Goal: Task Accomplishment & Management: Complete application form

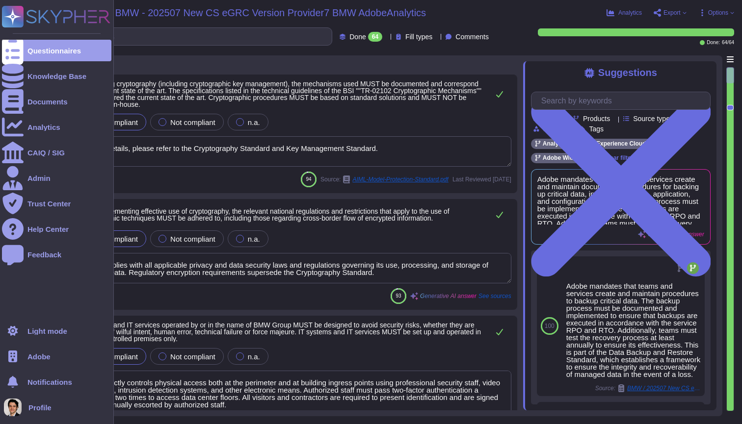
type textarea "For more details, please refer to the Cryptography Standard and Key Management …"
type textarea "Adobe complies with all applicable privacy and data security laws and regulatio…"
type textarea "Amazon strictly controls physical access both at the perimeter and at building …"
type textarea "Adobe management performs an annual risk assessment. Results from risk assessme…"
type textarea "Adobe has a formal patch management process implemented, which is governed by t…"
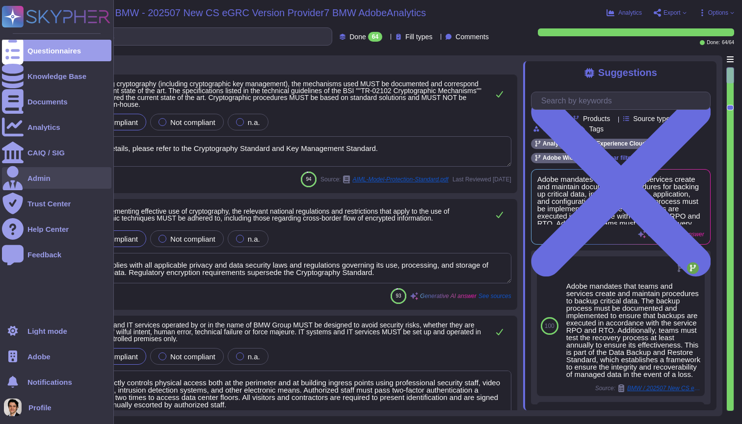
click at [34, 178] on div "Admin" at bounding box center [38, 178] width 23 height 7
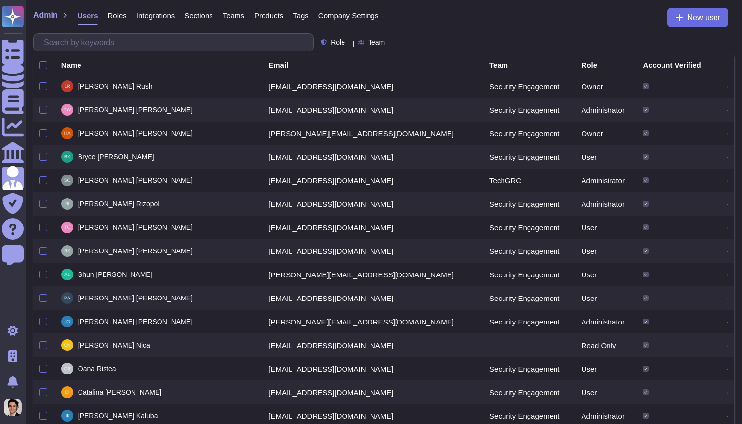
click at [358, 14] on span "Company Settings" at bounding box center [348, 15] width 60 height 7
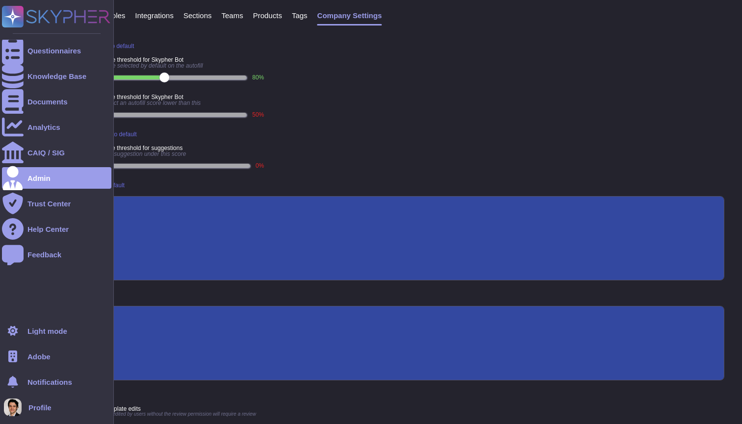
click at [22, 354] on div at bounding box center [13, 357] width 22 height 22
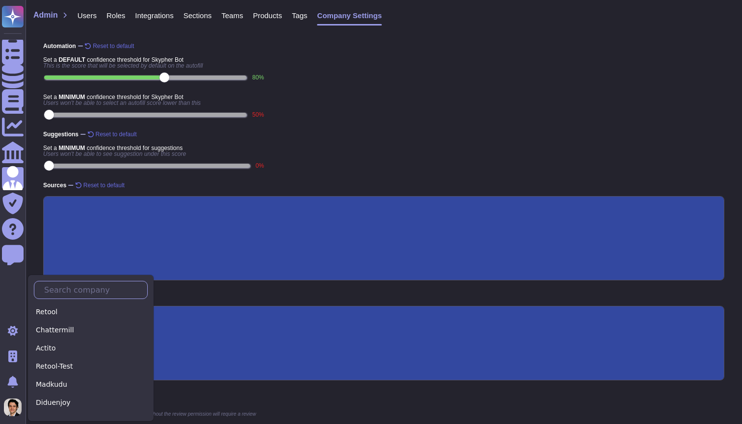
click at [68, 295] on input "text" at bounding box center [93, 290] width 108 height 17
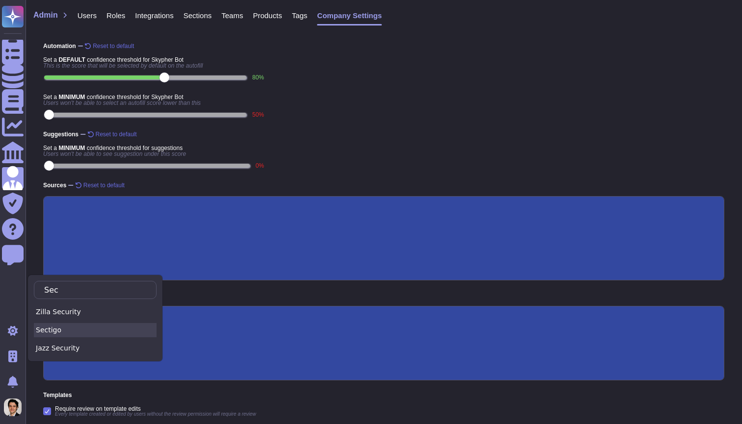
click at [60, 332] on div "Sectigo" at bounding box center [95, 330] width 123 height 14
type input "Sec"
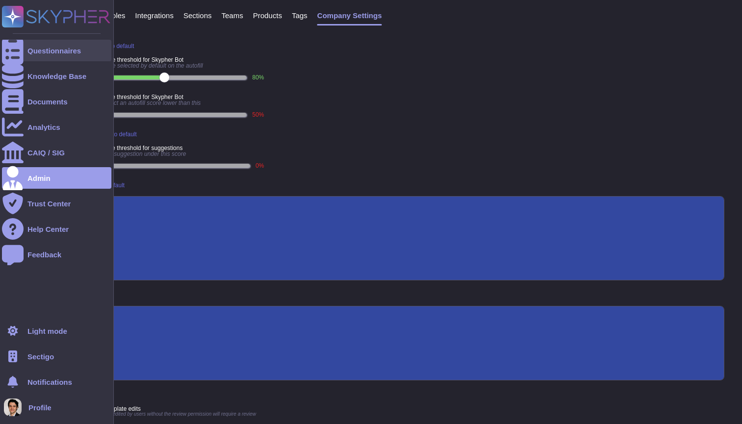
click at [25, 56] on div "Questionnaires" at bounding box center [56, 51] width 109 height 22
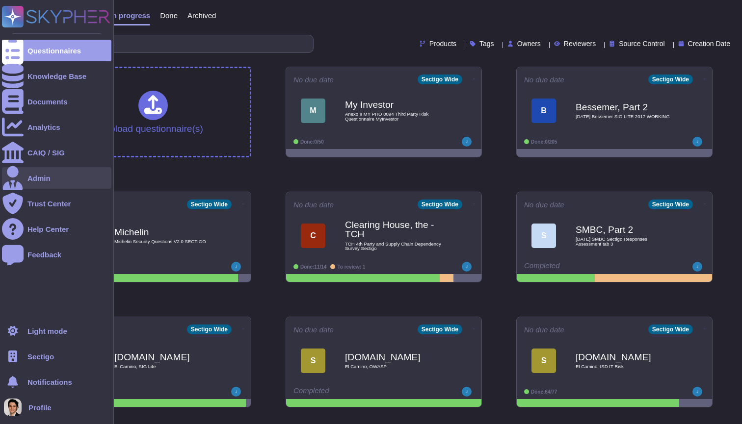
click at [26, 172] on div "Admin" at bounding box center [56, 178] width 109 height 22
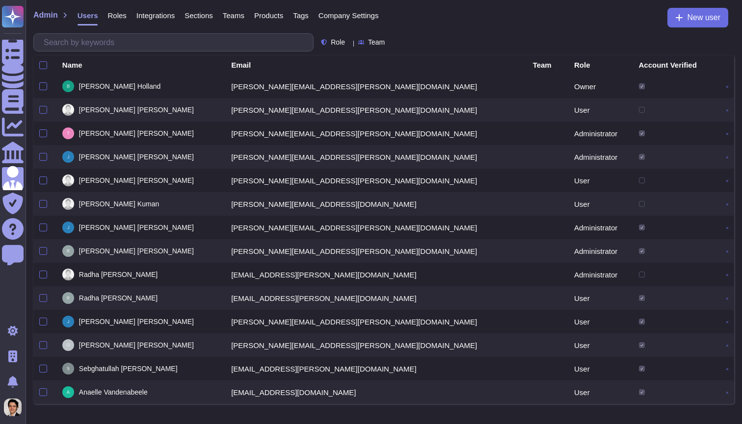
click at [360, 19] on span "Company Settings" at bounding box center [348, 15] width 60 height 7
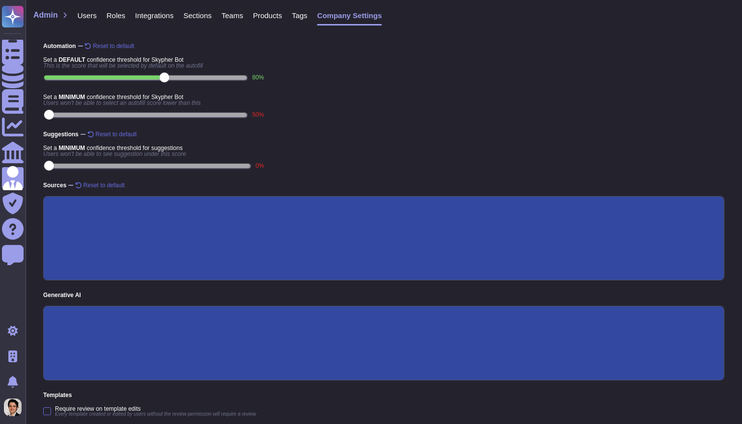
click at [121, 17] on span "Roles" at bounding box center [115, 15] width 19 height 7
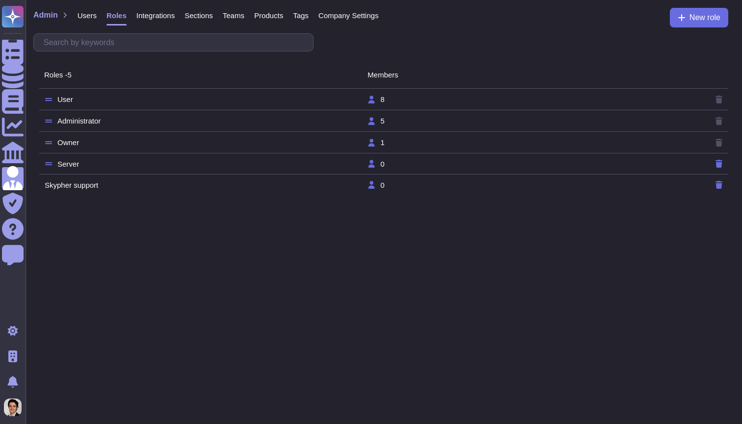
click at [95, 117] on td "Administrator" at bounding box center [205, 121] width 323 height 9
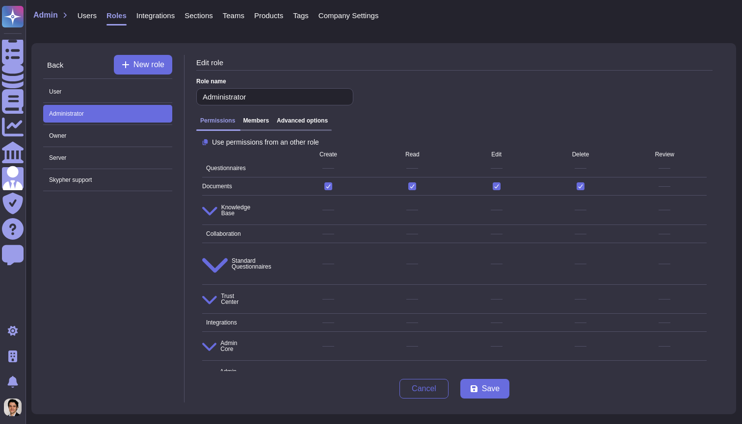
click at [300, 128] on div "Permissions Members Advanced options" at bounding box center [263, 124] width 135 height 14
click at [302, 127] on div "Permissions Members Advanced options" at bounding box center [263, 124] width 135 height 14
click at [312, 117] on div "Permissions Members Advanced options" at bounding box center [454, 124] width 516 height 22
click at [308, 124] on h3 "Advanced options" at bounding box center [302, 120] width 51 height 7
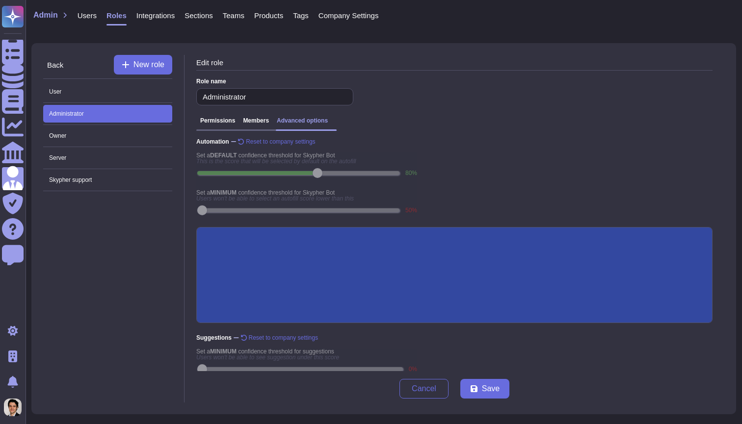
click at [364, 13] on span "Company Settings" at bounding box center [348, 15] width 60 height 7
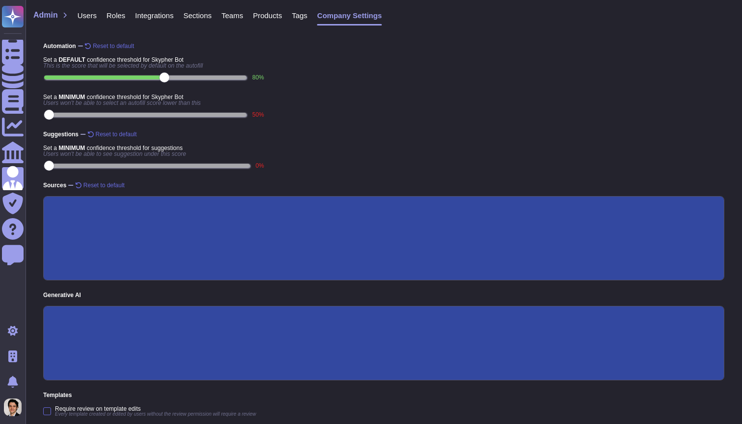
click at [114, 16] on span "Roles" at bounding box center [115, 15] width 19 height 7
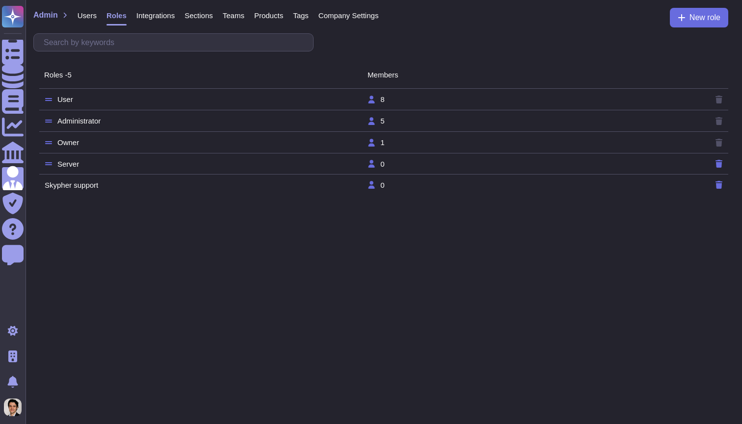
click at [146, 120] on td "Administrator" at bounding box center [205, 121] width 323 height 9
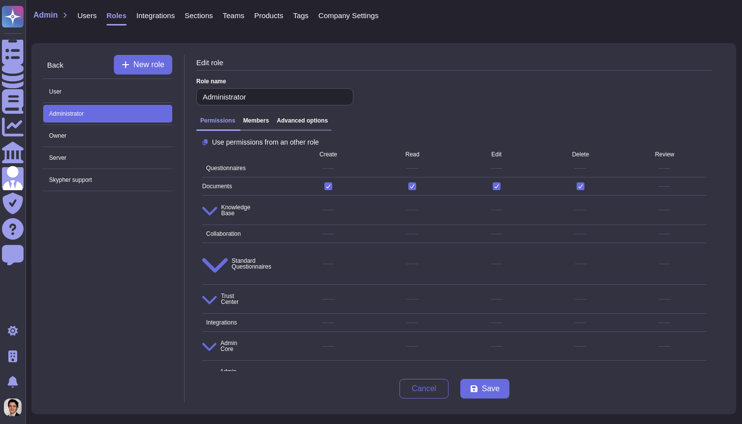
click at [302, 125] on div "Permissions Members Advanced options" at bounding box center [263, 124] width 135 height 14
click at [308, 116] on div "Permissions Members Advanced options" at bounding box center [454, 124] width 516 height 22
click at [311, 125] on div "Permissions Members Advanced options" at bounding box center [263, 124] width 135 height 14
click at [320, 122] on h3 "Advanced options" at bounding box center [302, 120] width 51 height 7
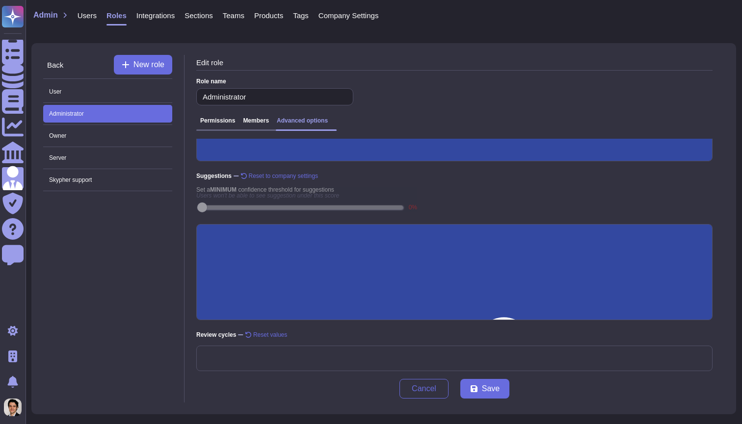
scroll to position [162, 0]
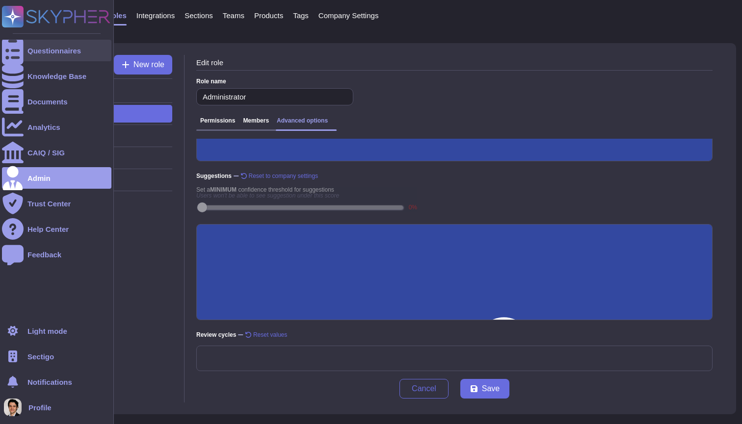
click at [19, 45] on div at bounding box center [13, 51] width 22 height 22
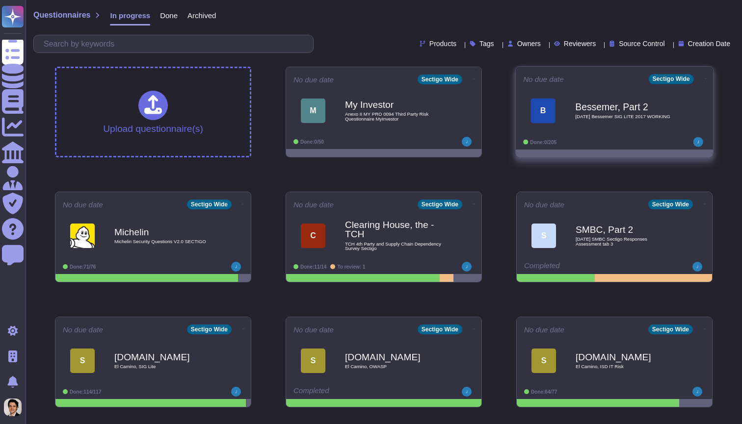
click at [559, 122] on span "B Bessemer, Part 2 2025 09 19 Bessemer SIG LITE 2017 WORKING" at bounding box center [614, 111] width 182 height 40
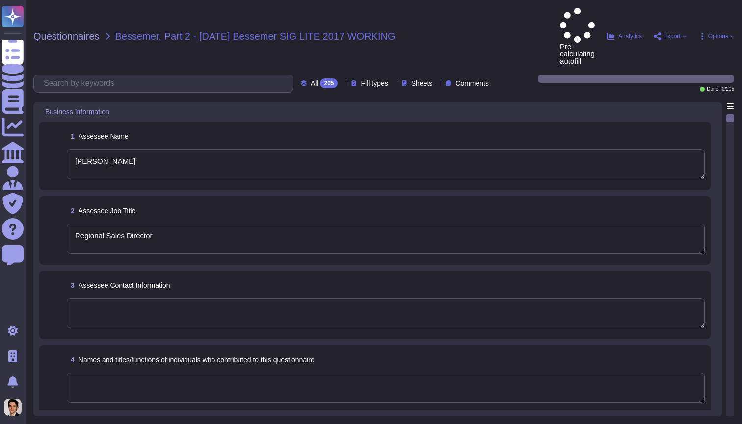
type textarea "Kevin Deickmann"
type textarea "Regional Sales Director"
type textarea "Condor Buyer Limited"
type textarea "Sectigo Limited"
type textarea "We are a privately held company."
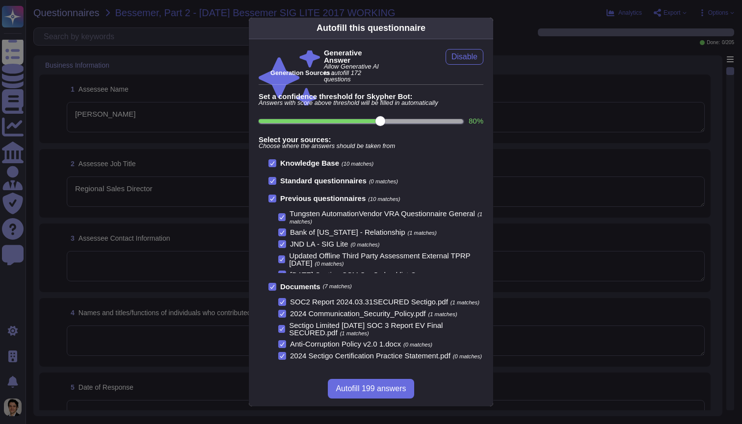
click at [550, 216] on div "Autofill this questionnaire Generative Answer Allow Generative AI to autofill 1…" at bounding box center [371, 212] width 742 height 424
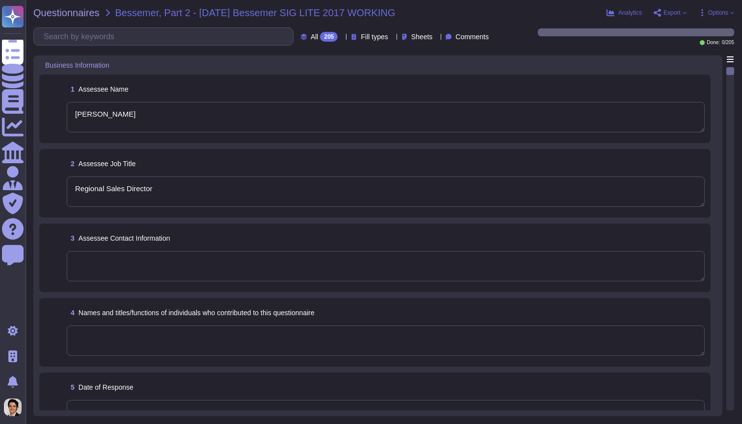
click at [723, 14] on span "Options" at bounding box center [718, 13] width 20 height 6
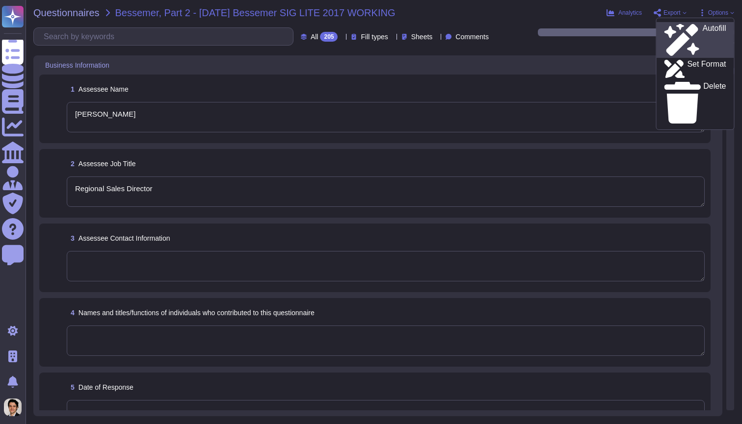
click at [712, 30] on div "Autofill" at bounding box center [695, 40] width 62 height 32
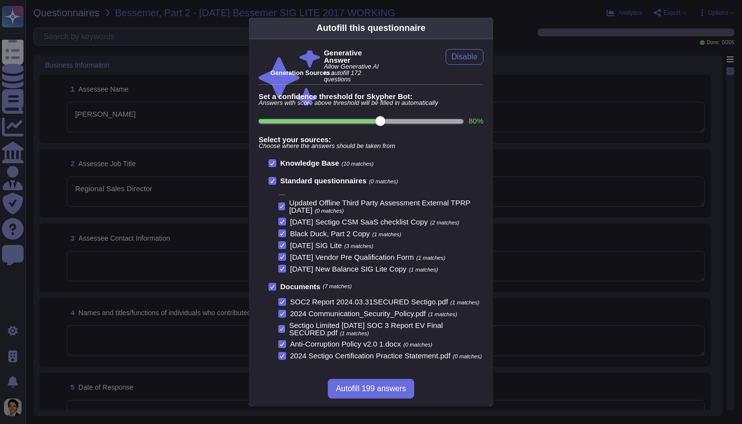
scroll to position [53, 0]
click at [468, 63] on button "Disable" at bounding box center [464, 57] width 38 height 16
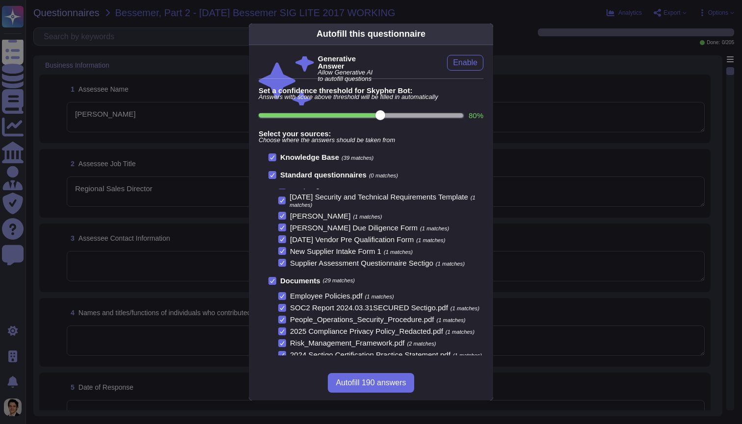
scroll to position [0, 0]
click at [458, 62] on span "Enable" at bounding box center [465, 63] width 25 height 8
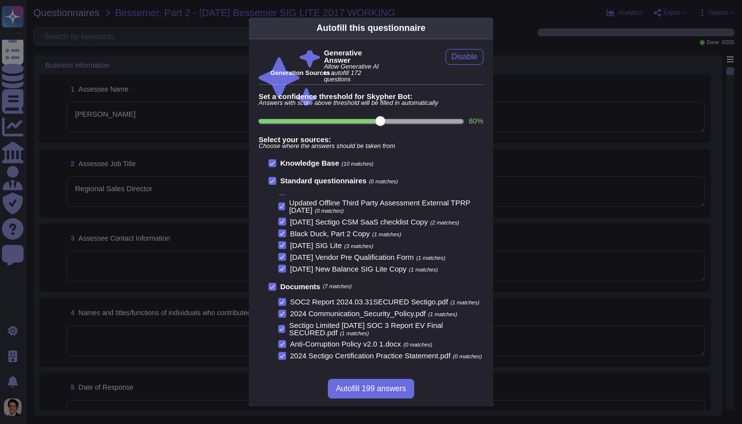
click at [526, 306] on div "Autofill this questionnaire Generative Answer Allow Generative AI to autofill 1…" at bounding box center [371, 212] width 742 height 424
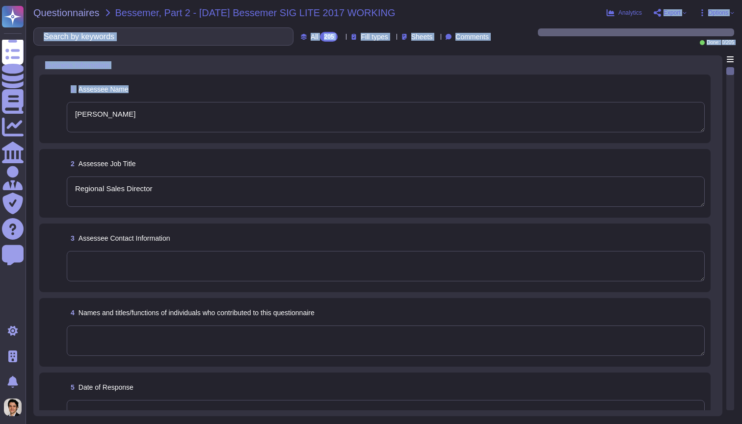
drag, startPoint x: 654, startPoint y: 15, endPoint x: 638, endPoint y: 121, distance: 106.8
click at [638, 121] on div "Questionnaires Bessemer, Part 2 - 2025 09 19 Bessemer SIG LITE 2017 WORKING Ana…" at bounding box center [384, 212] width 716 height 424
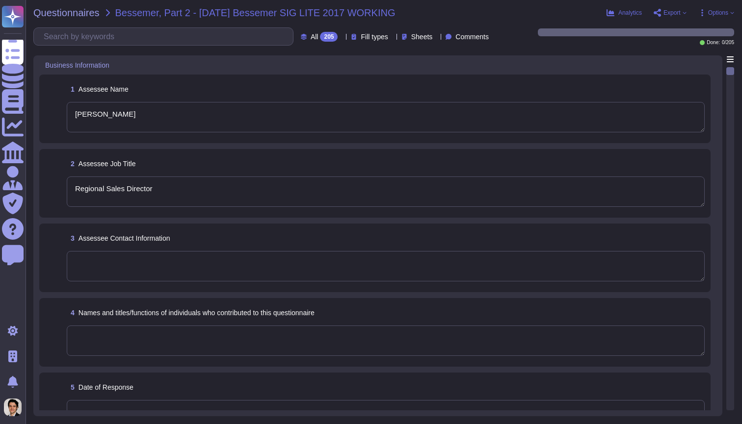
click at [598, 136] on div "1 Assessee Name Kevin Deickmann" at bounding box center [374, 108] width 659 height 57
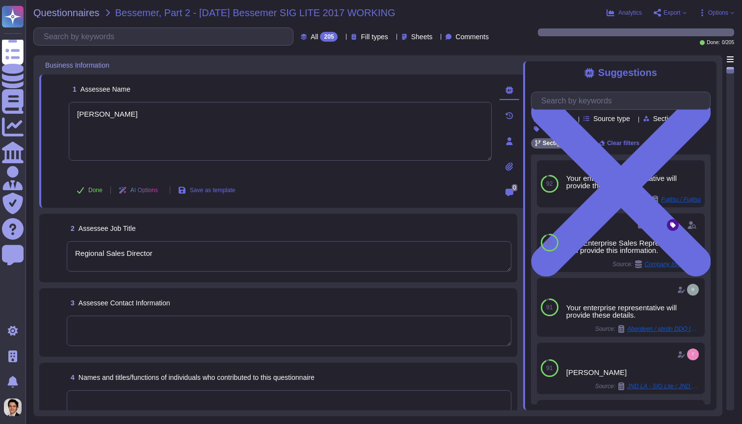
click at [712, 14] on span "Options" at bounding box center [718, 13] width 20 height 6
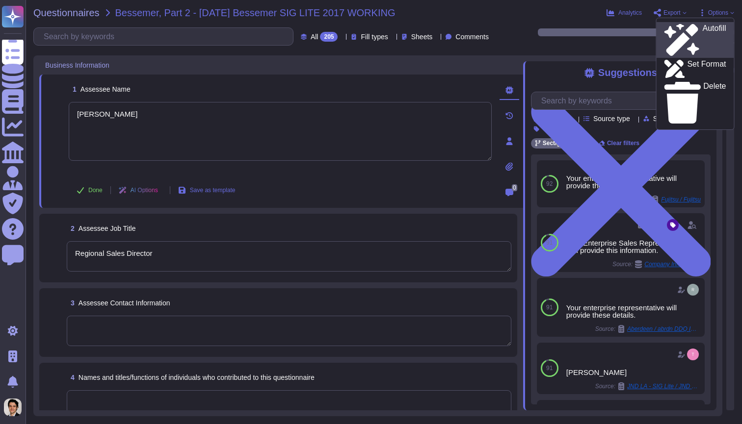
click at [702, 26] on p "Autofill" at bounding box center [714, 40] width 24 height 31
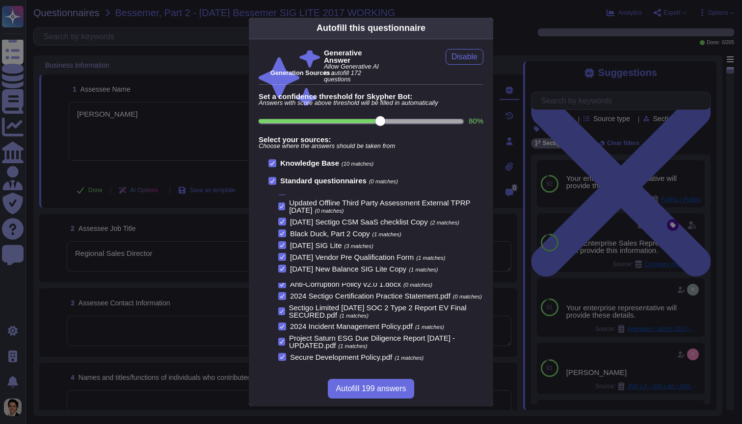
scroll to position [67, 0]
click at [466, 60] on span "Disable" at bounding box center [464, 57] width 26 height 8
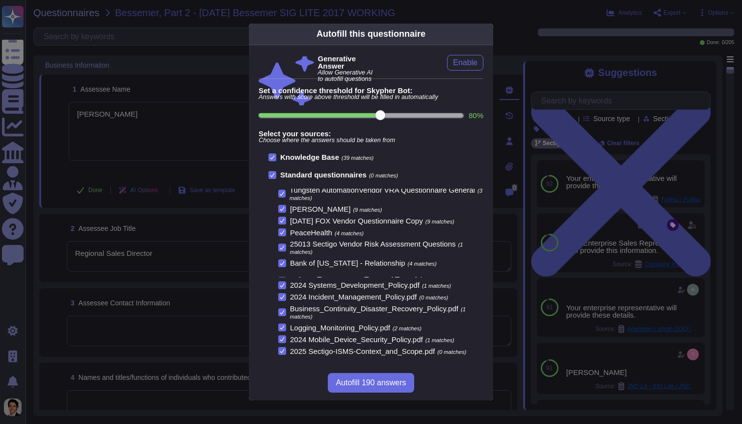
scroll to position [365, 0]
click at [507, 21] on div "Autofill this questionnaire Generative Answer Allow Generative AI to autofill q…" at bounding box center [371, 212] width 742 height 424
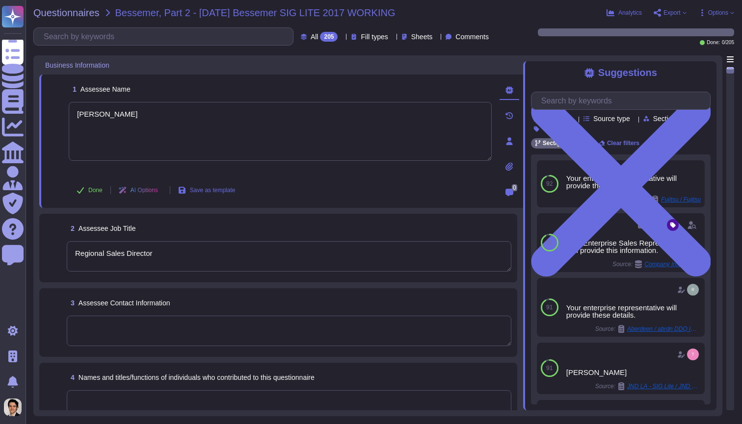
click at [710, 15] on span "Options" at bounding box center [718, 13] width 20 height 6
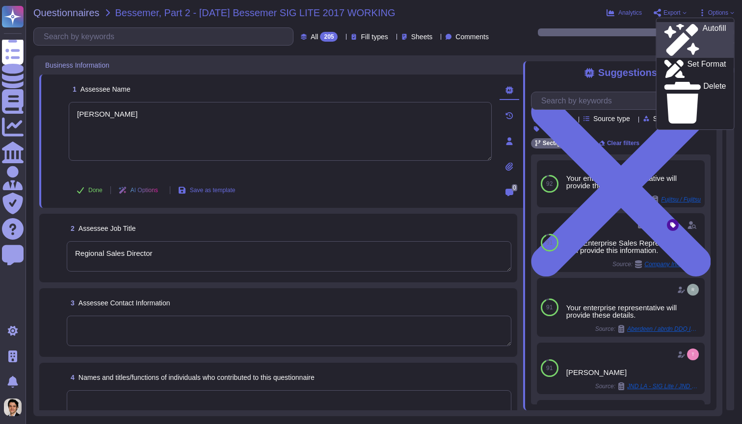
click at [702, 30] on div "Autofill" at bounding box center [695, 40] width 62 height 32
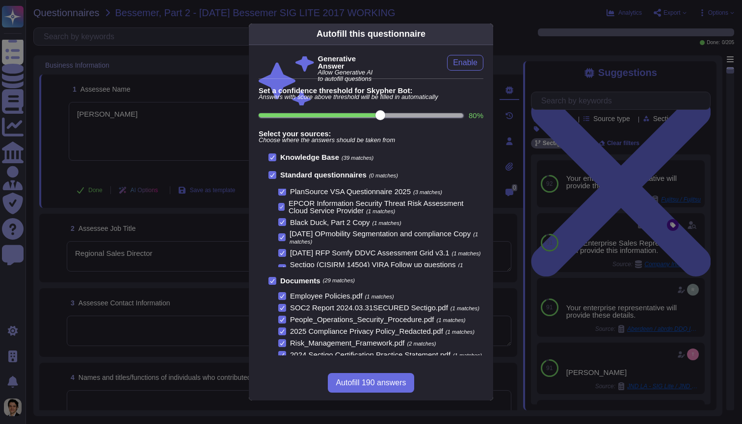
scroll to position [328, 0]
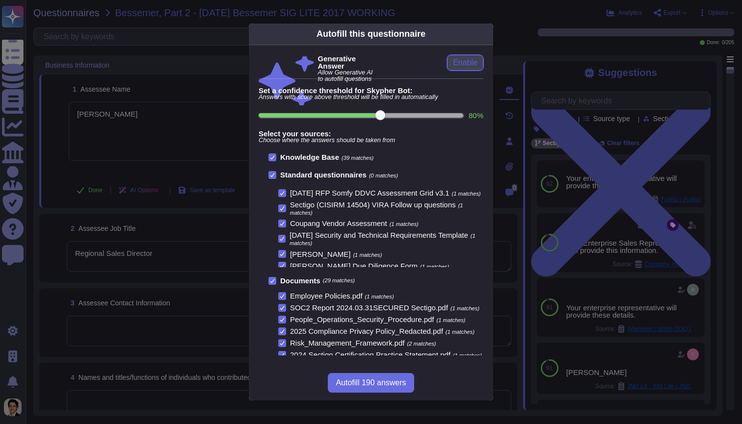
click at [473, 66] on span "Enable" at bounding box center [465, 63] width 25 height 8
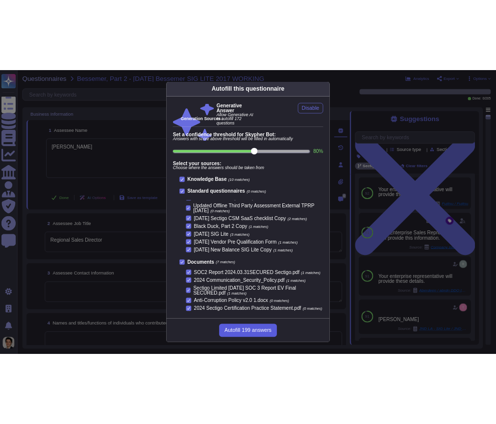
scroll to position [0, 0]
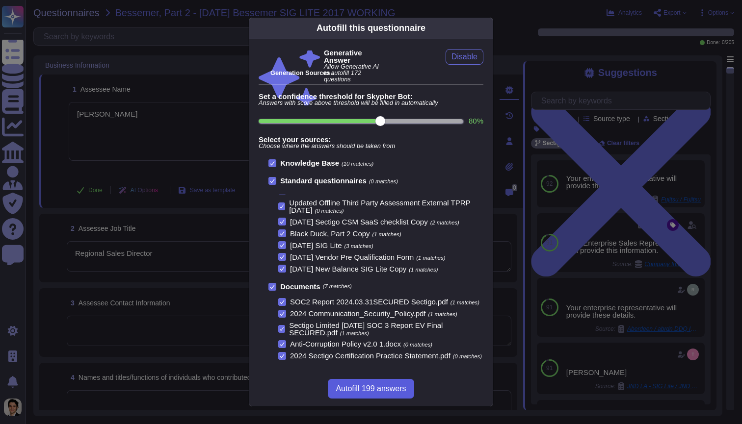
click at [374, 388] on span "Autofill 199 answers" at bounding box center [370, 389] width 70 height 8
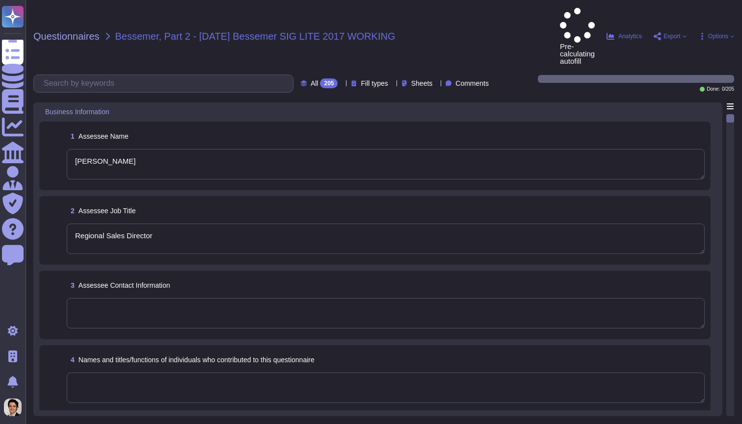
type textarea "[PERSON_NAME]"
type textarea "Regional Sales Director"
type textarea "Condor Buyer Limited"
type textarea "Sectigo Limited"
type textarea "We are a privately held company."
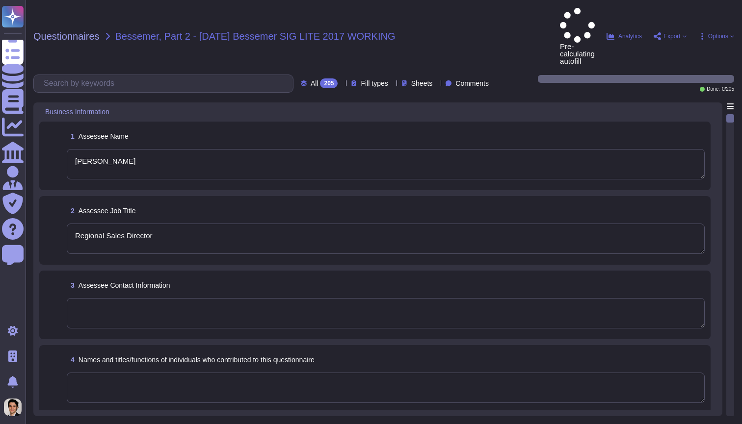
click at [496, 33] on span "Export" at bounding box center [671, 36] width 17 height 6
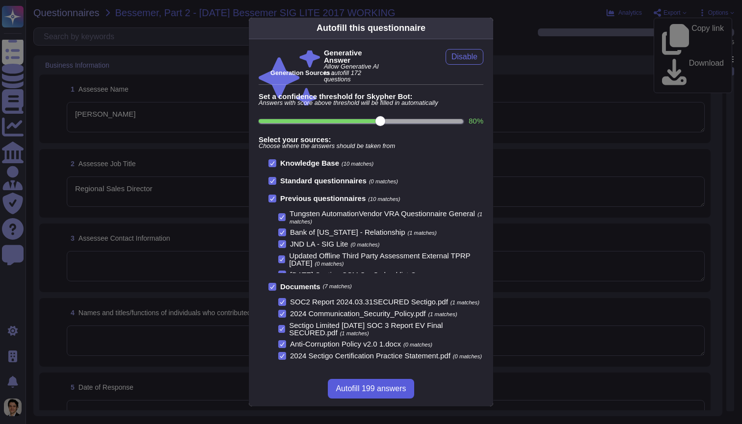
click at [375, 385] on span "Autofill 199 answers" at bounding box center [370, 389] width 70 height 8
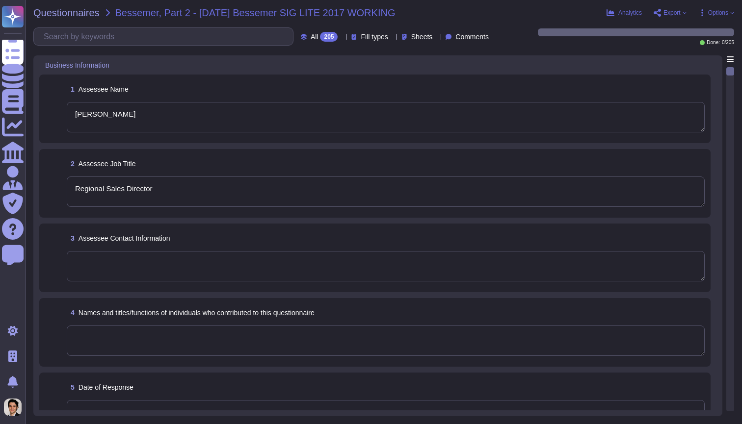
type textarea "For detailed information or additional questions, you can reach me at 212-559-1…"
type textarea "- Tim Callan, Chief Compliance Officer - Karl Witt, Manager, Site Reliability E…"
type textarea "The date of the response is September 2, 2025."
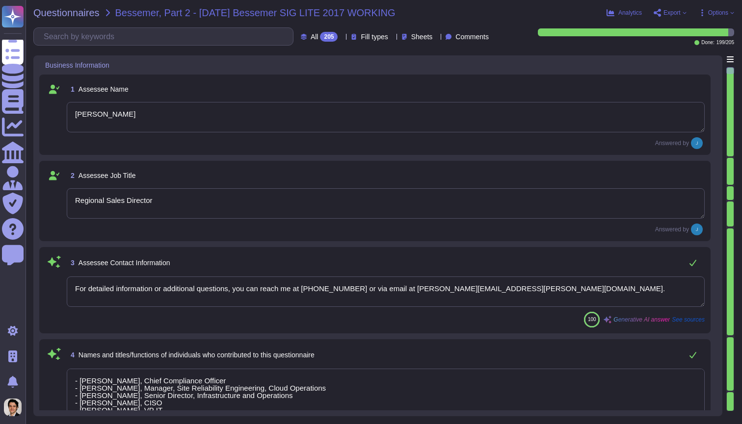
click at [496, 17] on div "Analytics Export Copy link Download Options" at bounding box center [650, 13] width 165 height 10
click at [496, 15] on span "Options" at bounding box center [718, 13] width 20 height 6
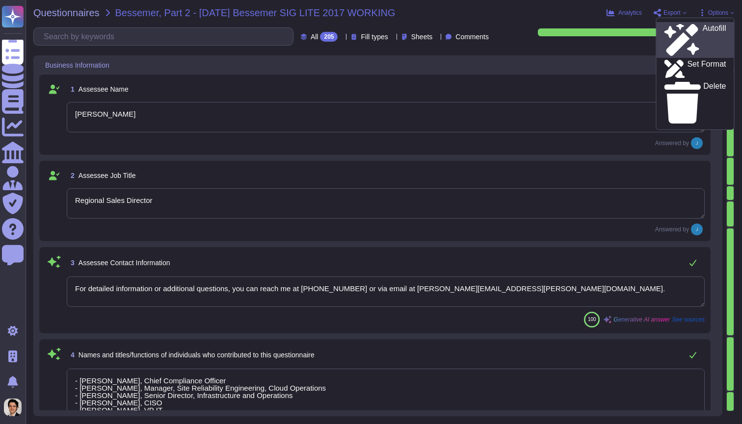
click at [496, 28] on p "Autofill" at bounding box center [714, 40] width 24 height 31
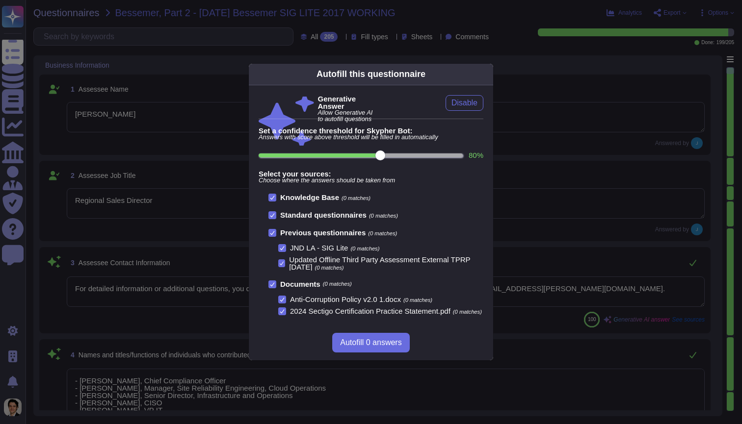
click at [496, 98] on div "Autofill this questionnaire Generative Answer Allow Generative AI to autofill q…" at bounding box center [371, 212] width 742 height 424
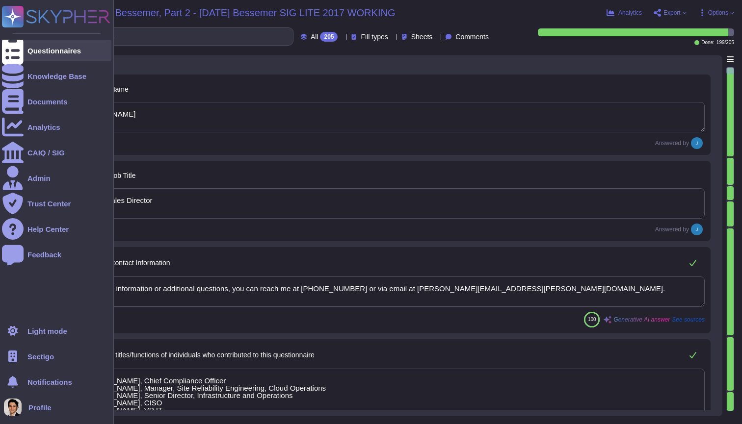
click at [20, 49] on div at bounding box center [13, 51] width 22 height 22
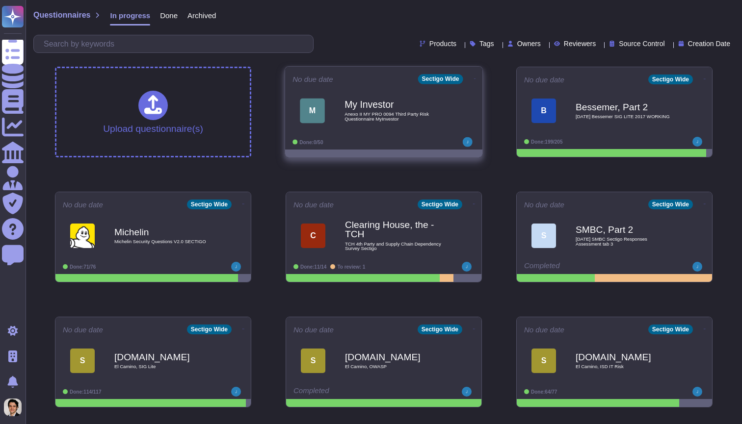
click at [401, 122] on div "My Investor Anexo II MY PRO 0094 Third Party Risk Questionnaire MyInvestor" at bounding box center [393, 111] width 99 height 40
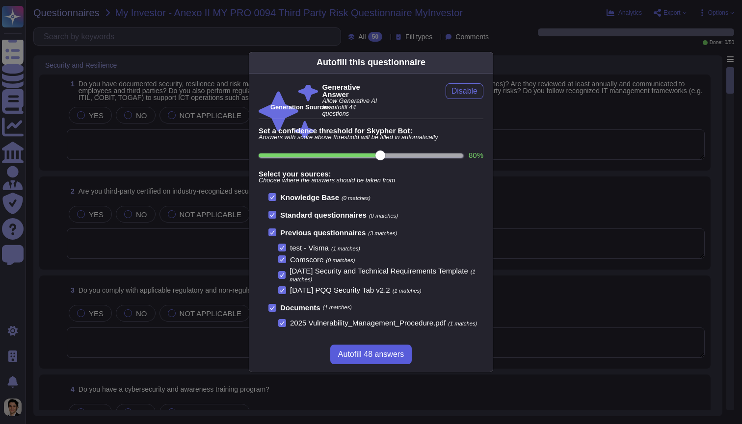
click at [382, 364] on button "Autofill 48 answers" at bounding box center [370, 355] width 81 height 20
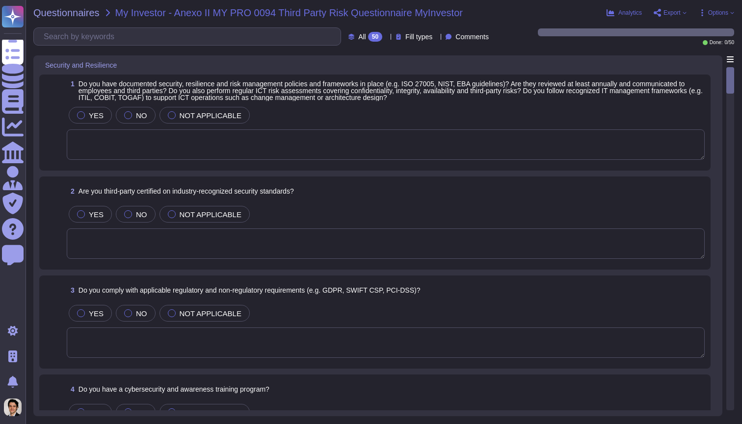
type textarea "Yes. We use GCP for our cloud-based instance of the SCM platform and have a com…"
type textarea "Yes, our organization holds several third-party certifications relevant to indu…"
type textarea "Yes, Sectigo complies fully with all relevant legislation and regulations perta…"
type textarea "Yes, we have a mandatory cybersecurity and awareness training program for all e…"
type textarea "Yes, our company has clearly defined and documented information security roles …"
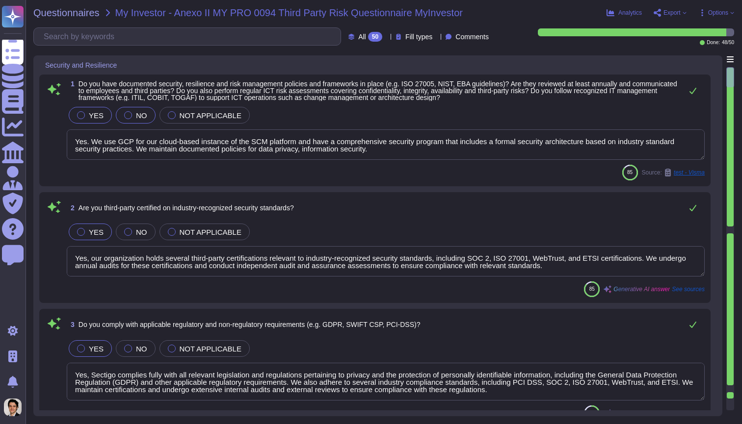
click at [98, 118] on span "YES" at bounding box center [96, 115] width 15 height 8
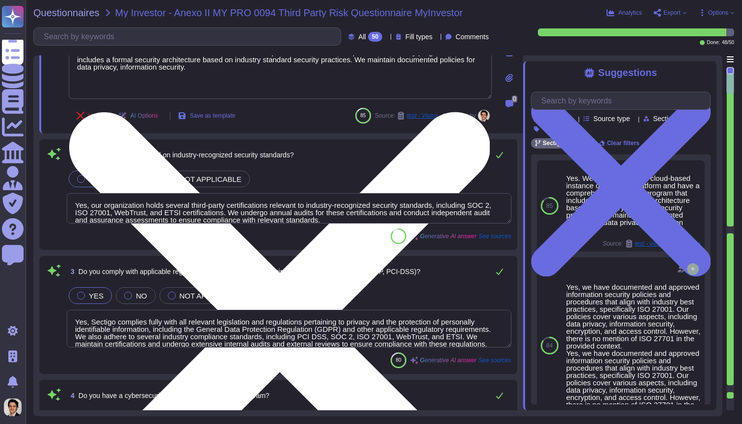
scroll to position [116, 0]
type textarea "Yes, we conduct background checks on all employees, including those with access…"
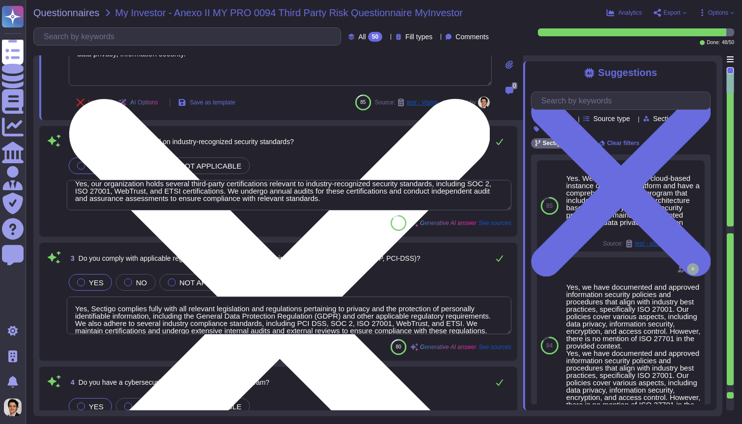
scroll to position [8, 0]
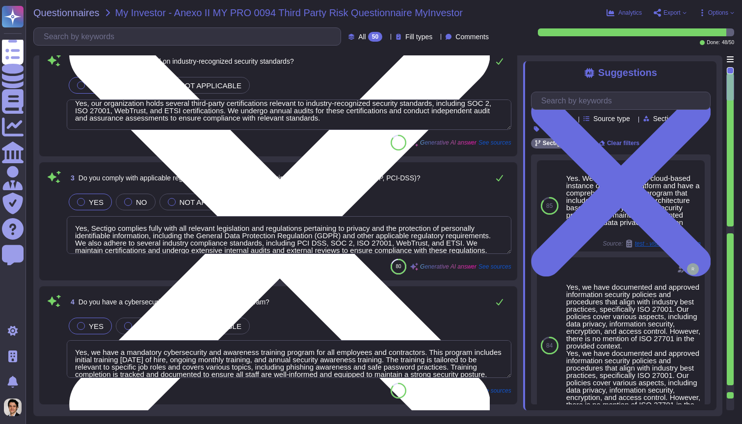
type textarea "Yes, we have physical access controls at our facilities, which include: 1. Visi…"
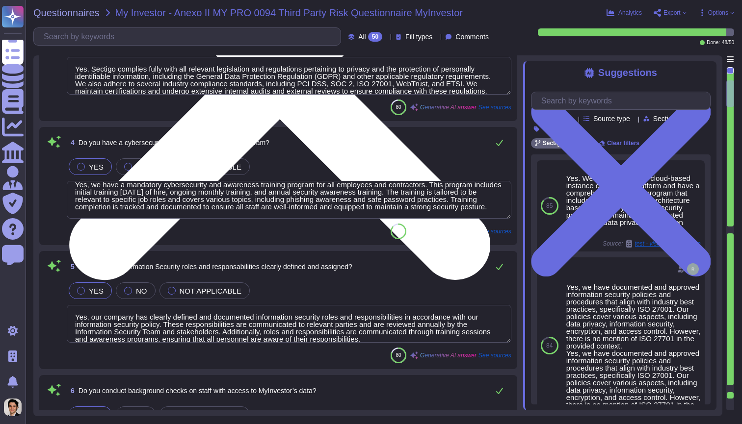
scroll to position [16, 0]
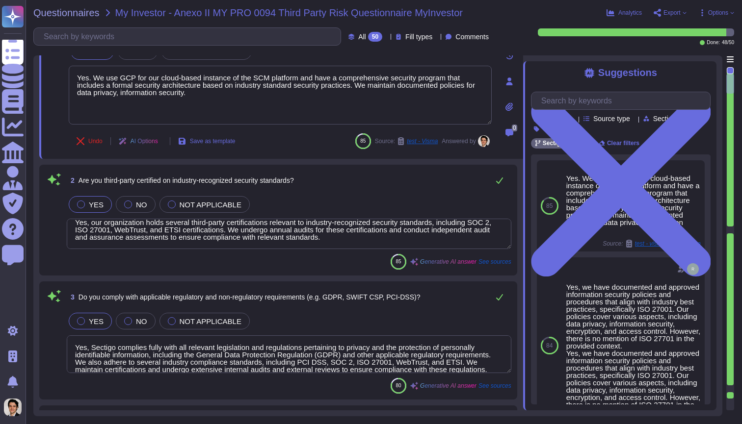
type textarea "Yes. We use GCP for our cloud-based instance of the SCM platform and have a com…"
type textarea "Yes, we conduct background checks on all employees, including those with access…"
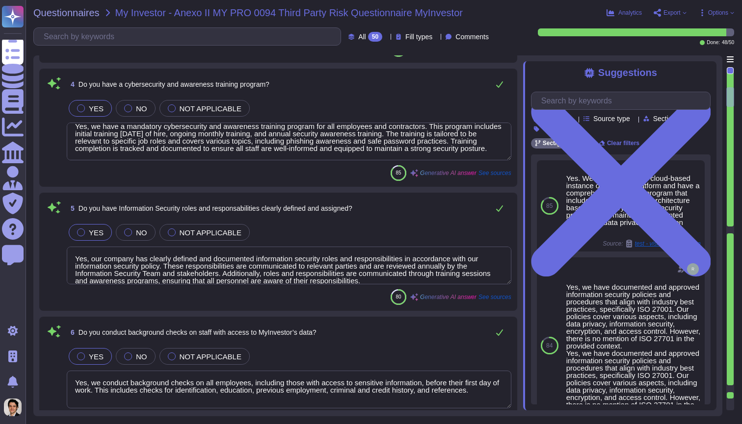
type textarea "Yes, we have physical access controls at our facilities, which include: 1. Visi…"
type textarea "- Location: - Secaucus, New Jersey, USA - Manchester, England, UK - Ownership: …"
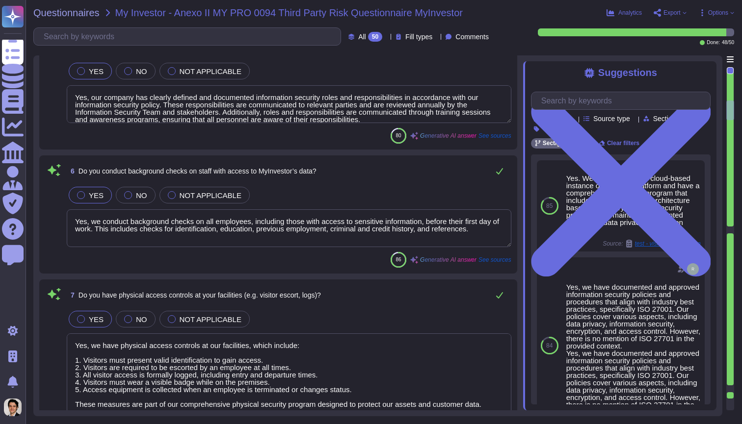
type textarea "Yes, we process, manage, and store personal information, specifically company e…"
type textarea "Yes, Sectigo complies fully with the General Data Protection Regulation (GDPR) …"
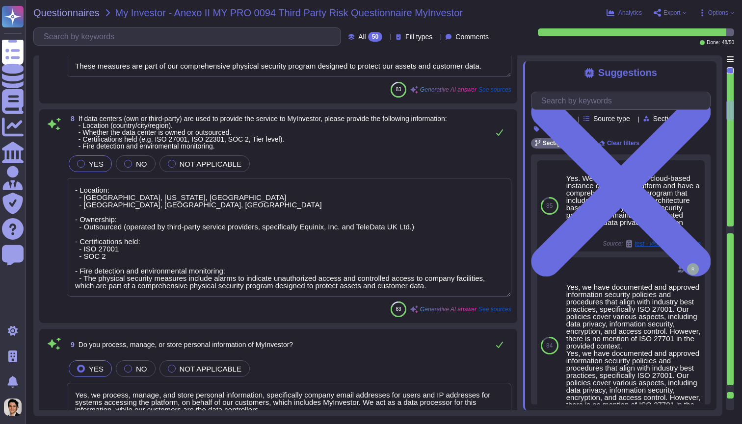
scroll to position [969, 0]
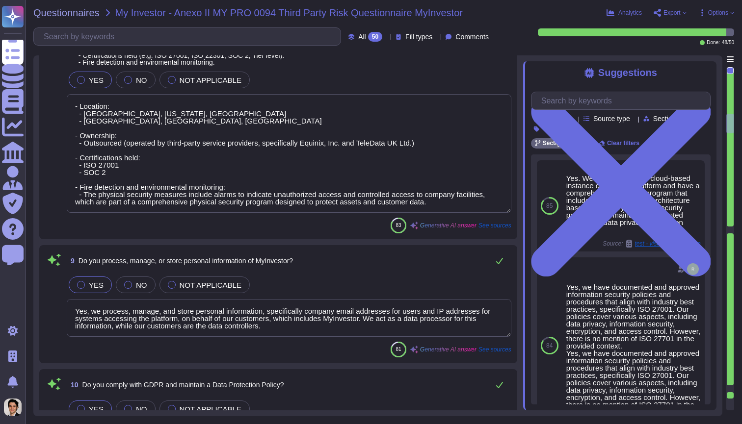
type textarea "Yes, service-related data is located outside the EU, specifically in the United…"
type textarea "Yes, we have a Data Encryption Policy that covers both data at rest and in tran…"
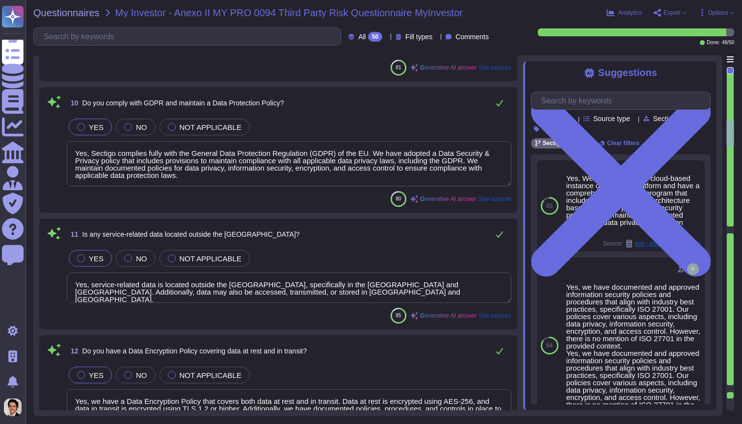
type textarea "Yes, MyInvestor's data is logically separated from other customers. Our tenant …"
type textarea "This Procedure applies to and is mandatory for owners of assets in the asset ma…"
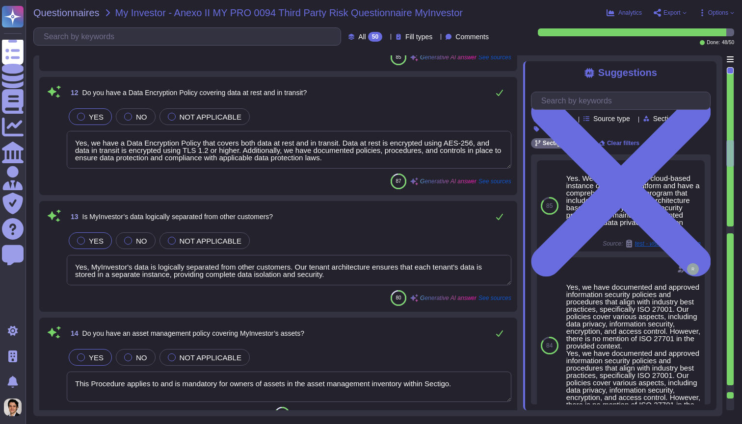
type textarea "Yes, we have a hardening procedure that is applied to all assets, including end…"
type textarea "Yes, we manage portable/mobile devices using our company's Mobile Device Manage…"
type textarea "Yes, Sectigo has established a formal Change Management process that is documen…"
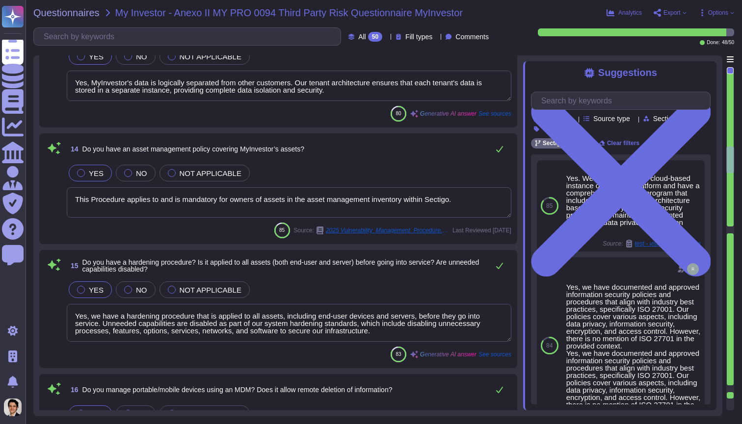
type textarea "Yes, Sectigo has a comprehensive Data Classification Policy that categorizes in…"
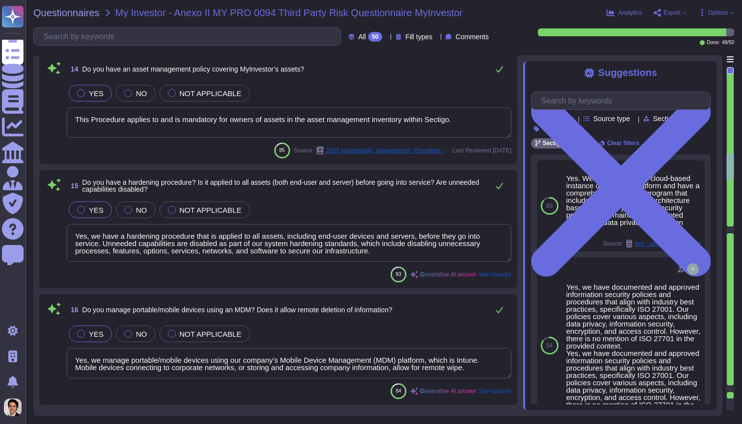
type textarea "Upon contract termination, we do not guarantee data deletion at the point of se…"
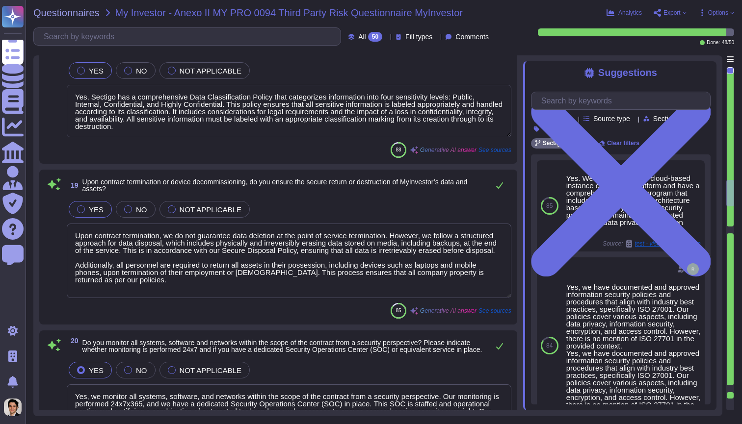
type textarea "Yes, we monitor all systems, software, and networks within the scope of the con…"
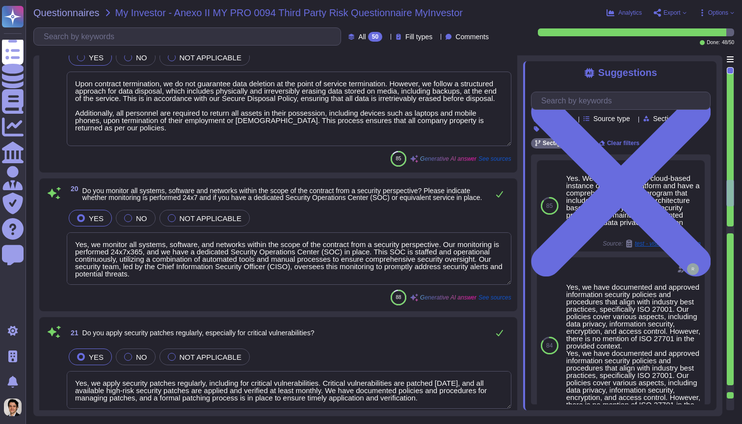
type textarea "Yes, we apply security patches regularly, including for critical vulnerabilitie…"
type textarea "Yes, we perform regular data backups. The process includes continual backups fo…"
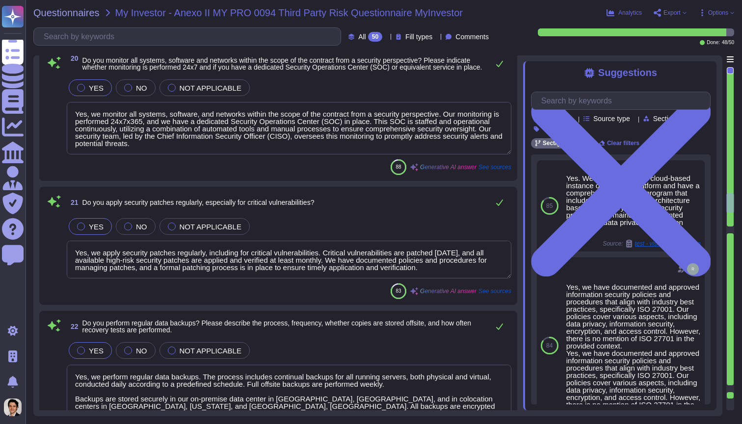
type textarea "Yes, Sectigo is committed to managing end-of-life (EOL) software effectively. S…"
type textarea "Yes, we deploy anti-malware and anti-ransomware solutions on all appropriate sy…"
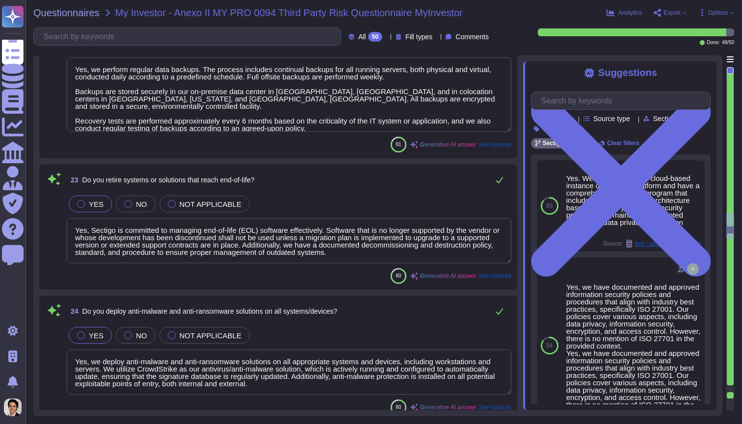
type textarea "We currently do not have Data Loss Prevention (DLP) controls in place, but it i…"
type textarea "Yes, our network is segmented and protected by firewalls, including NextGen Fir…"
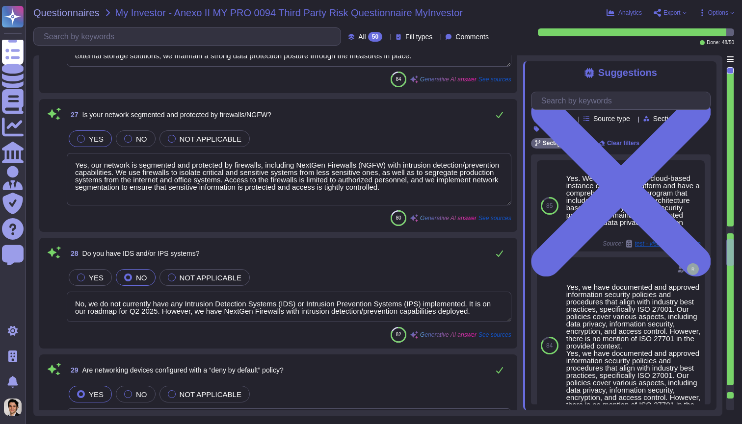
type textarea "No, we do not currently have any Intrusion Detection Systems (IDS) or Intrusion…"
type textarea "Yes, networking devices are configured with a "deny by default" policy, impleme…"
type textarea "Yes, all wireless networks are secured following best practices. They are passw…"
type textarea "Yes, employees are required to use a VPN when accessing the organization's prod…"
type textarea "We do not currently have a Web Application Firewall (WAF) in place, but it is a…"
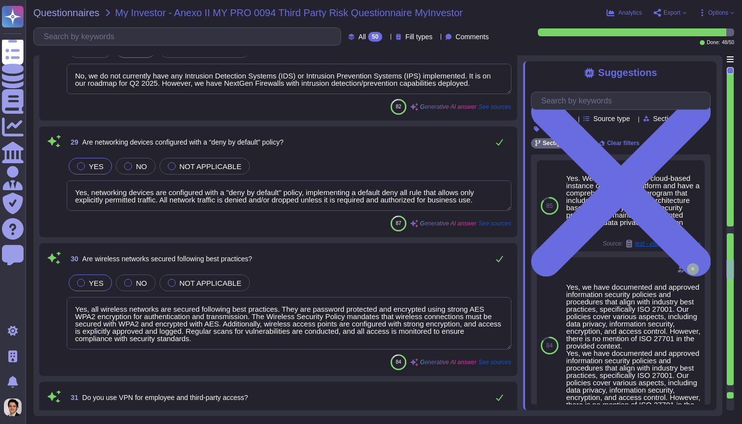
type textarea "Yes, we have deployed Email Authentication Protocols to allow receiver-side ver…"
type textarea "Sectigo does not use subcontractors for its services. We maintain full control …"
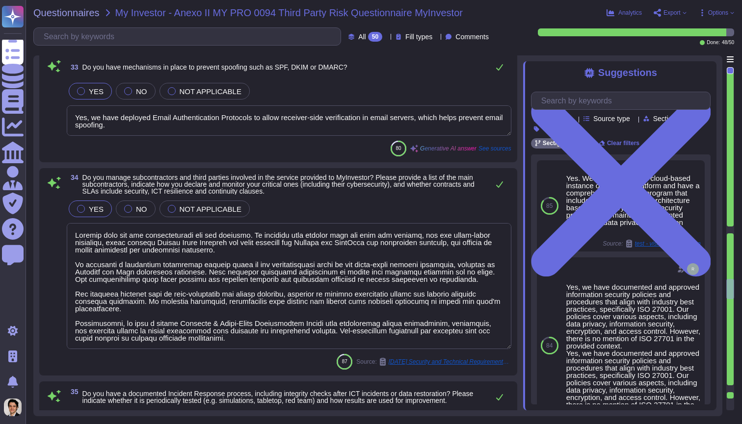
type textarea "Yes, we have a formal Incident Response Plan (IRP) that includes documented pol…"
type textarea "Yes, we have a well-documented Business Continuity Plan (BCP) and a Disaster Re…"
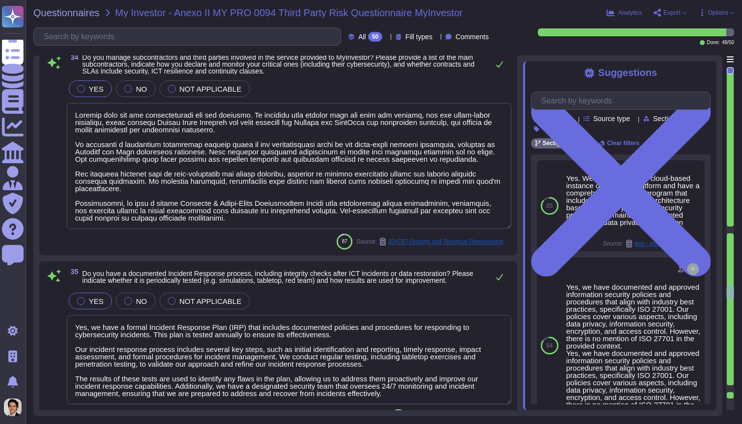
type textarea "Yes, we have conducted an IT audit in the last 12 months, specifically in the a…"
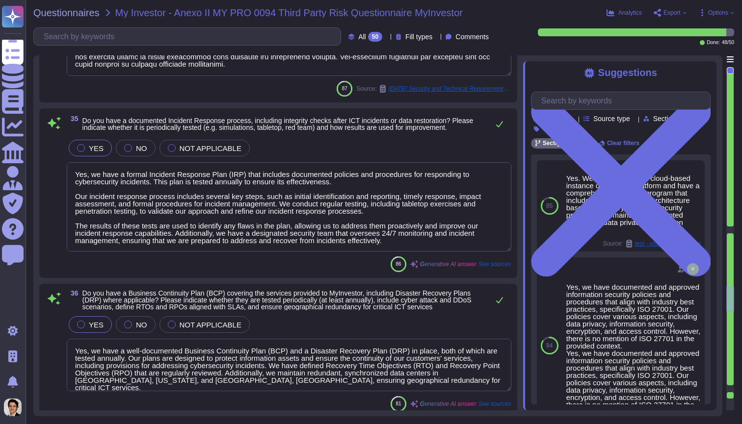
type textarea "Yes, we have conducted penetration tests in the last 12 months, with the most r…"
type textarea "Yes, we conduct regular vulnerability assessments on Sectigo’s critical systems…"
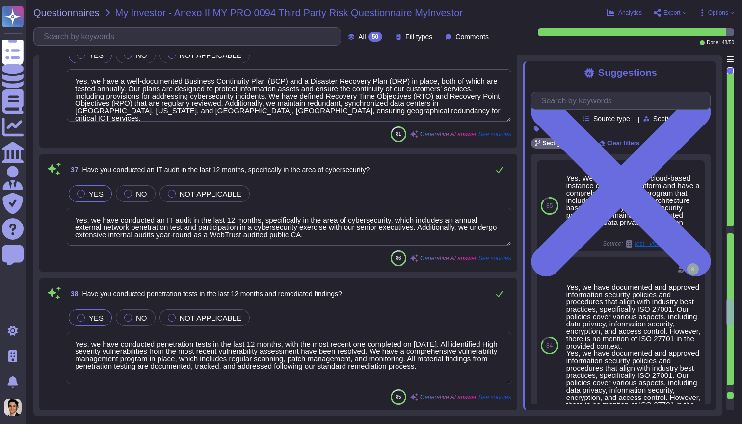
scroll to position [4721, 0]
type textarea "Yes, Sectigo has access control policies that cover the principle of least priv…"
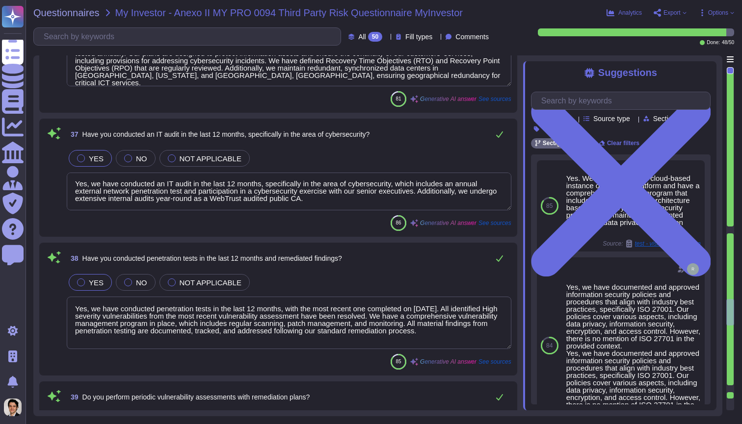
scroll to position [1, 0]
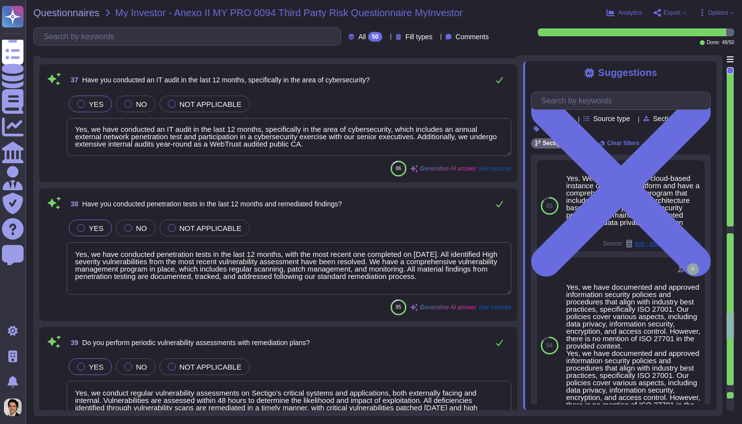
type textarea "Yes, user accounts are revoked upon termination. All accounts assigned to the i…"
type textarea "Yes, we manage privileged accounts separately and require multi-factor authenti…"
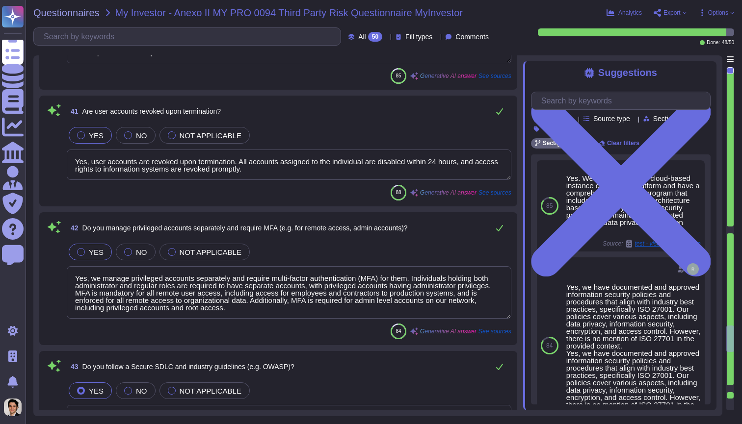
type textarea "Yes, Sectigo follows a Secure Software Development Lifecycle (SDLC) approach th…"
type textarea "Yes, we perform source code reviews regularly using automated tools like SonarQ…"
type textarea "Yes, we maintain separate development, testing, and production environments. Th…"
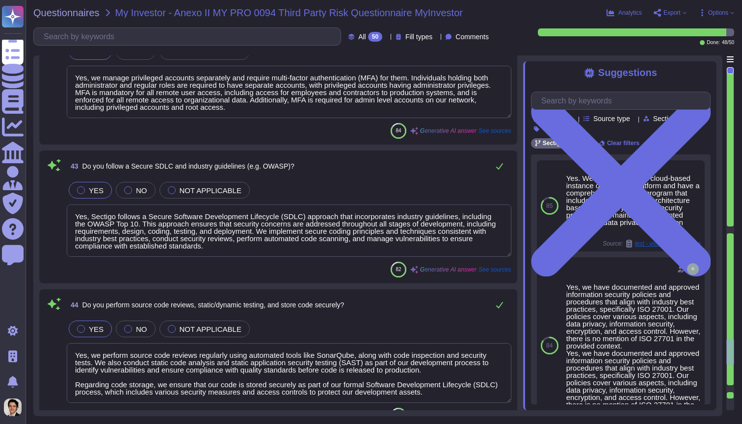
type textarea "No, we do not use real data in non-production environments. Production data is …"
type textarea "Payment information is transmitted to our payment gateways, specifically using …"
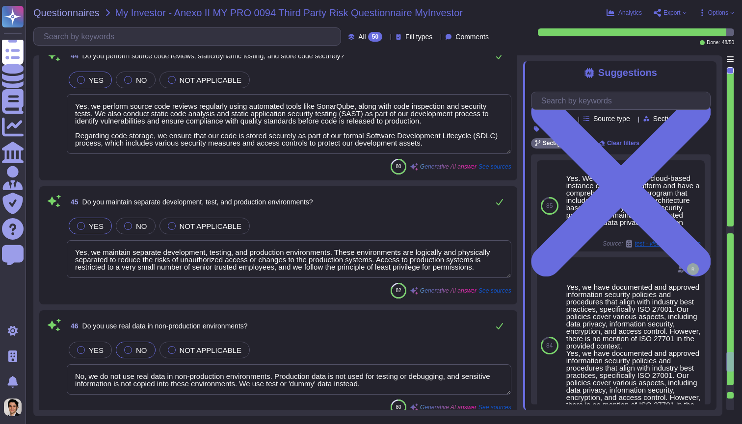
type textarea "No, our application or system does not use Artificial Intelligence (AI), and we…"
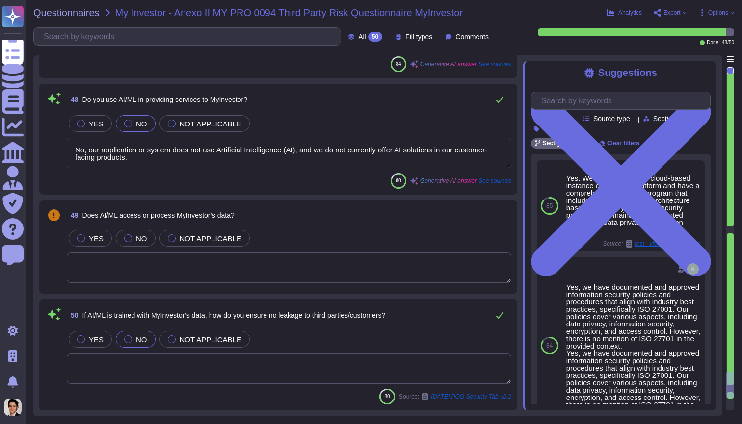
scroll to position [0, 0]
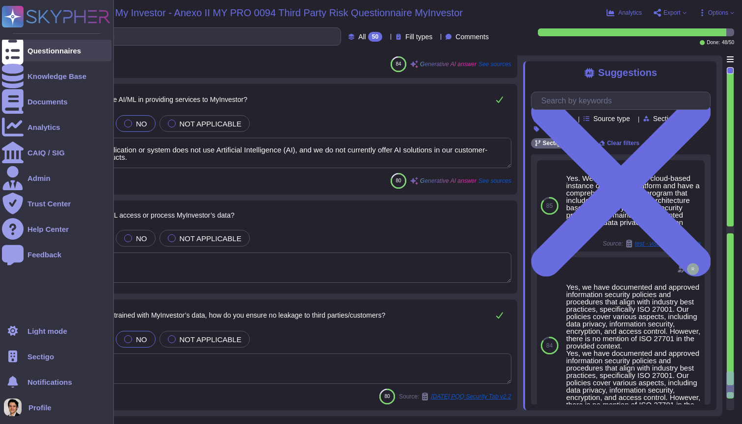
click at [47, 50] on div "Questionnaires" at bounding box center [53, 50] width 53 height 7
